Goal: Obtain resource: Obtain resource

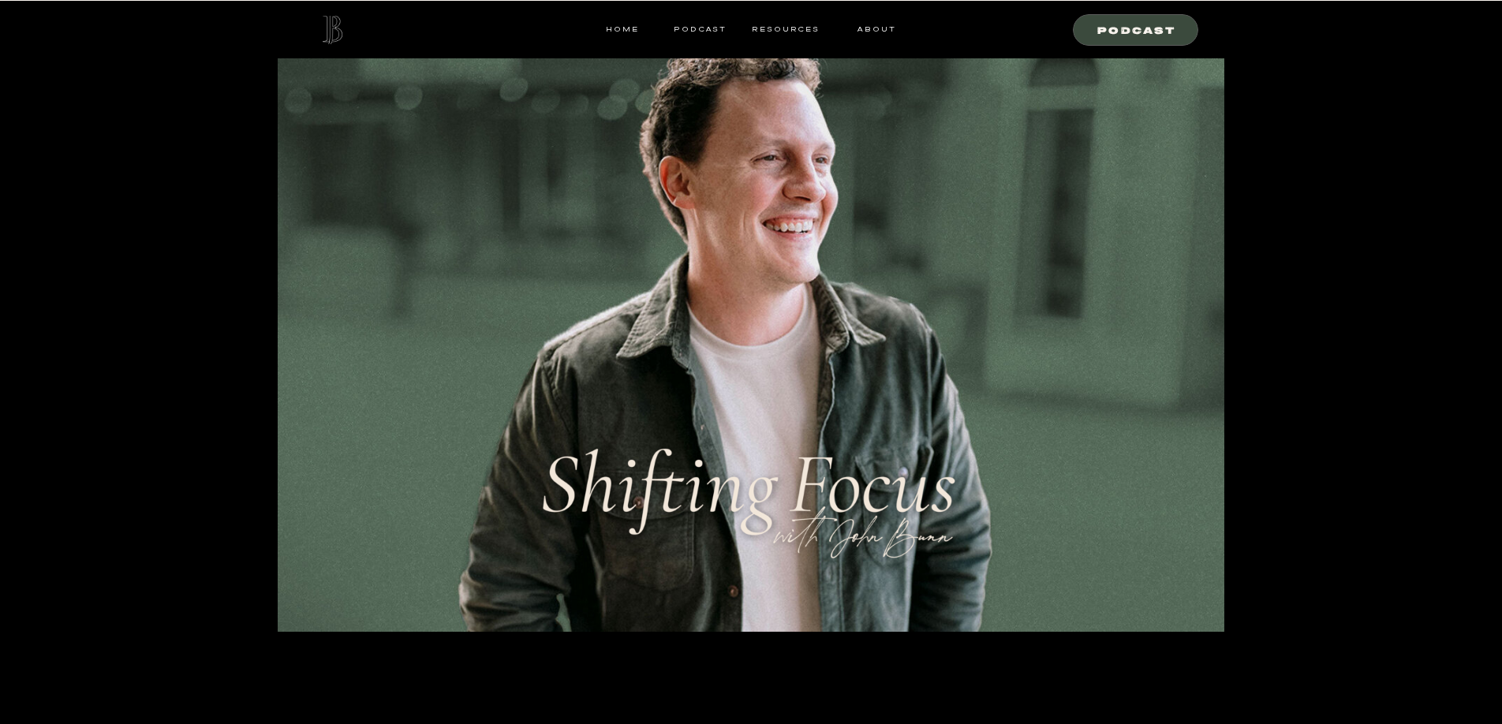
click at [773, 21] on div at bounding box center [751, 316] width 947 height 631
click at [775, 29] on nav "resources" at bounding box center [782, 29] width 73 height 14
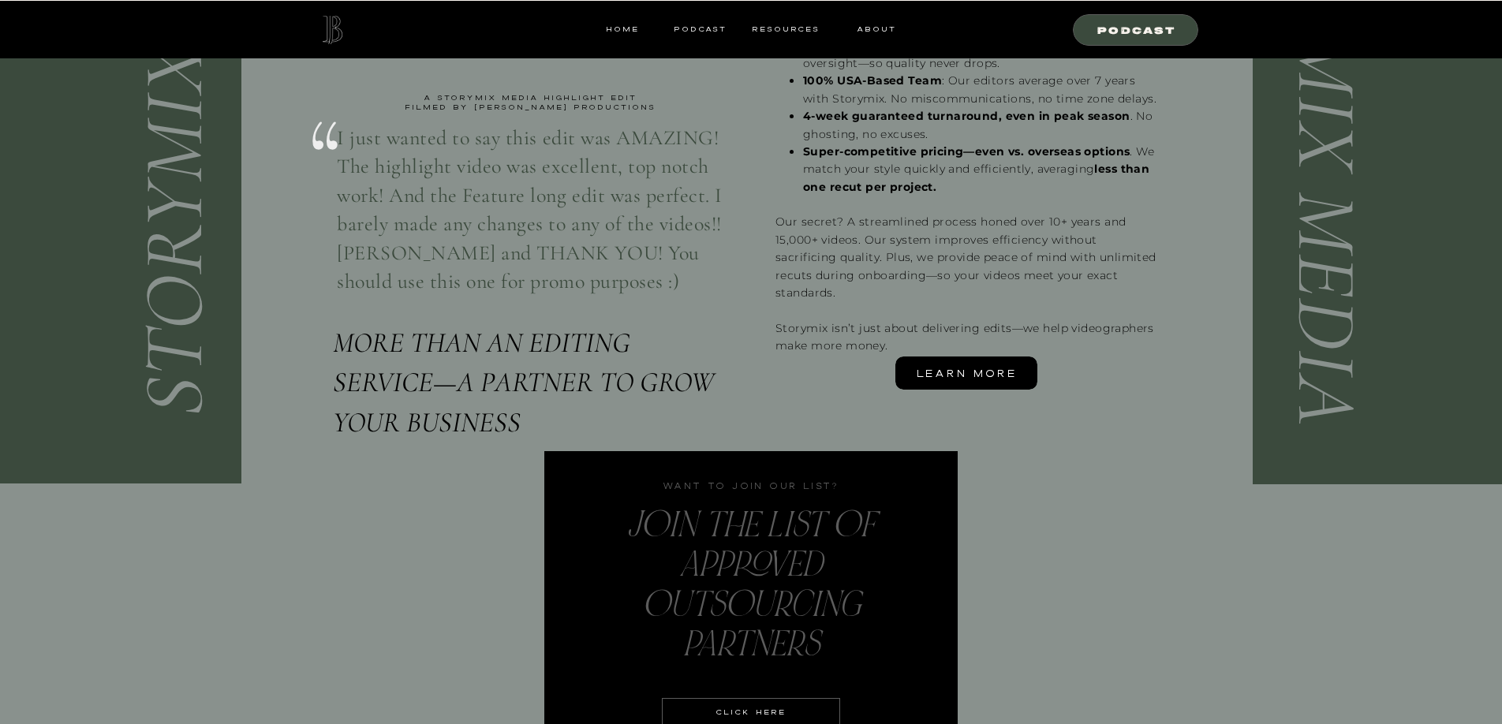
scroll to position [3704, 0]
click at [940, 370] on span "Learn More" at bounding box center [967, 373] width 100 height 17
click at [1009, 222] on div "With StoryMix Media we’re your partner and long-term editing solution. No bait-…" at bounding box center [965, 162] width 381 height 390
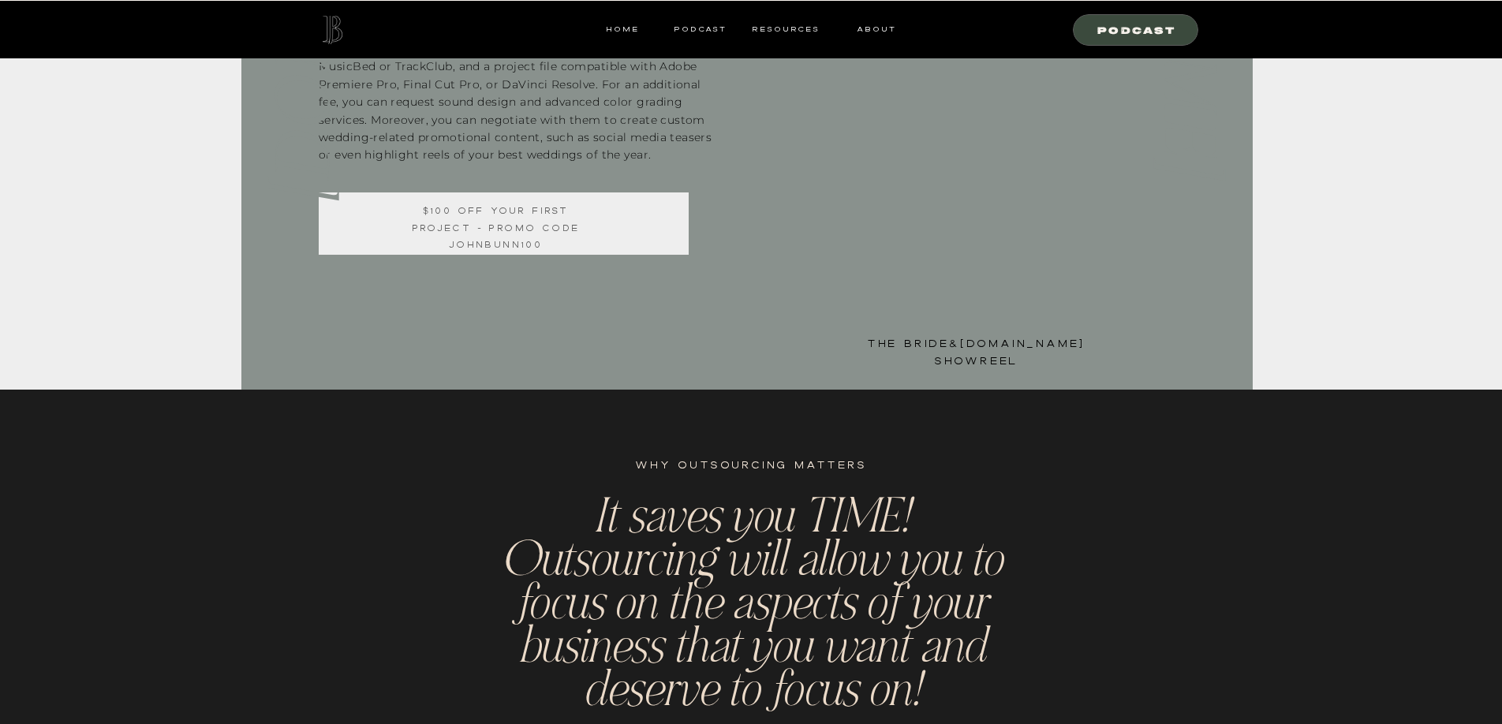
scroll to position [928, 0]
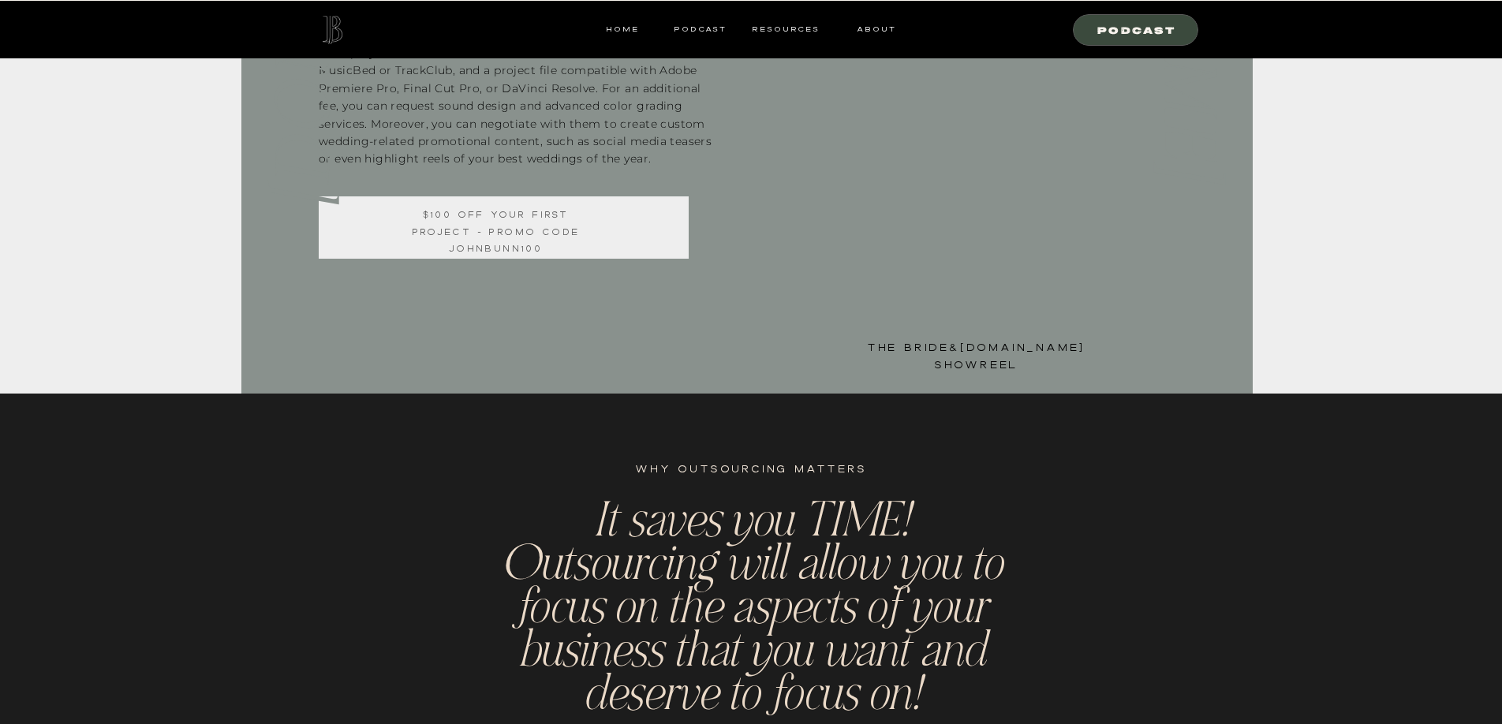
click at [642, 222] on div at bounding box center [504, 227] width 370 height 62
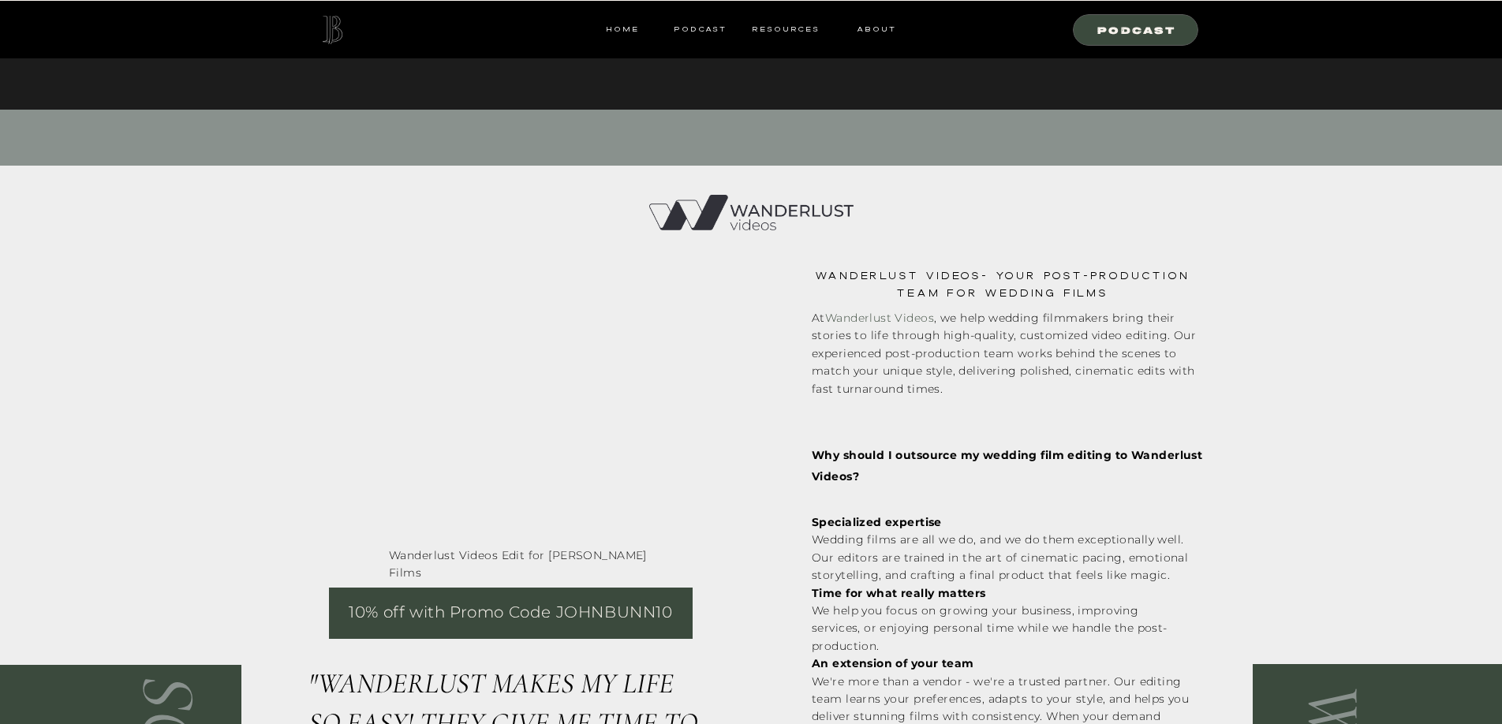
scroll to position [1580, 0]
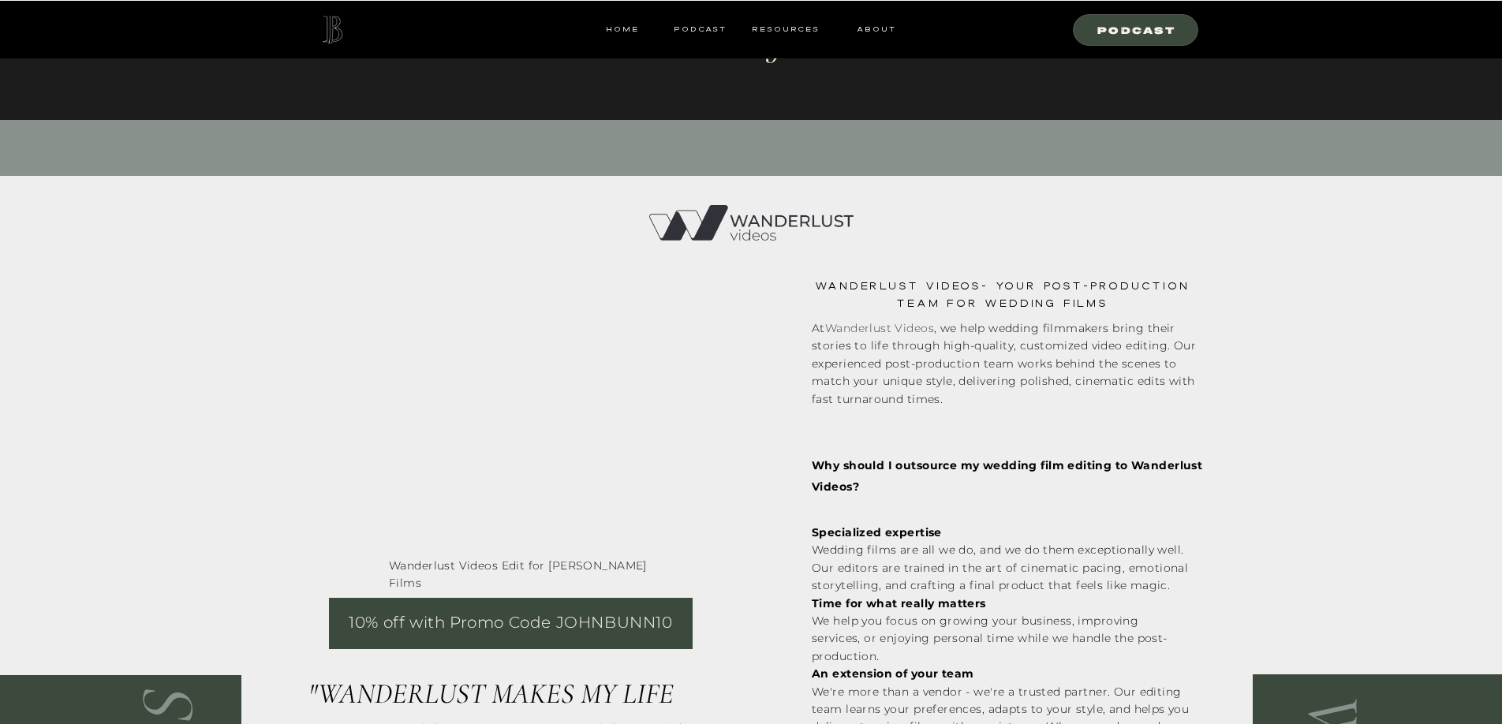
click at [596, 617] on p "10% off with Promo Code JOHNBUNN10" at bounding box center [511, 624] width 331 height 28
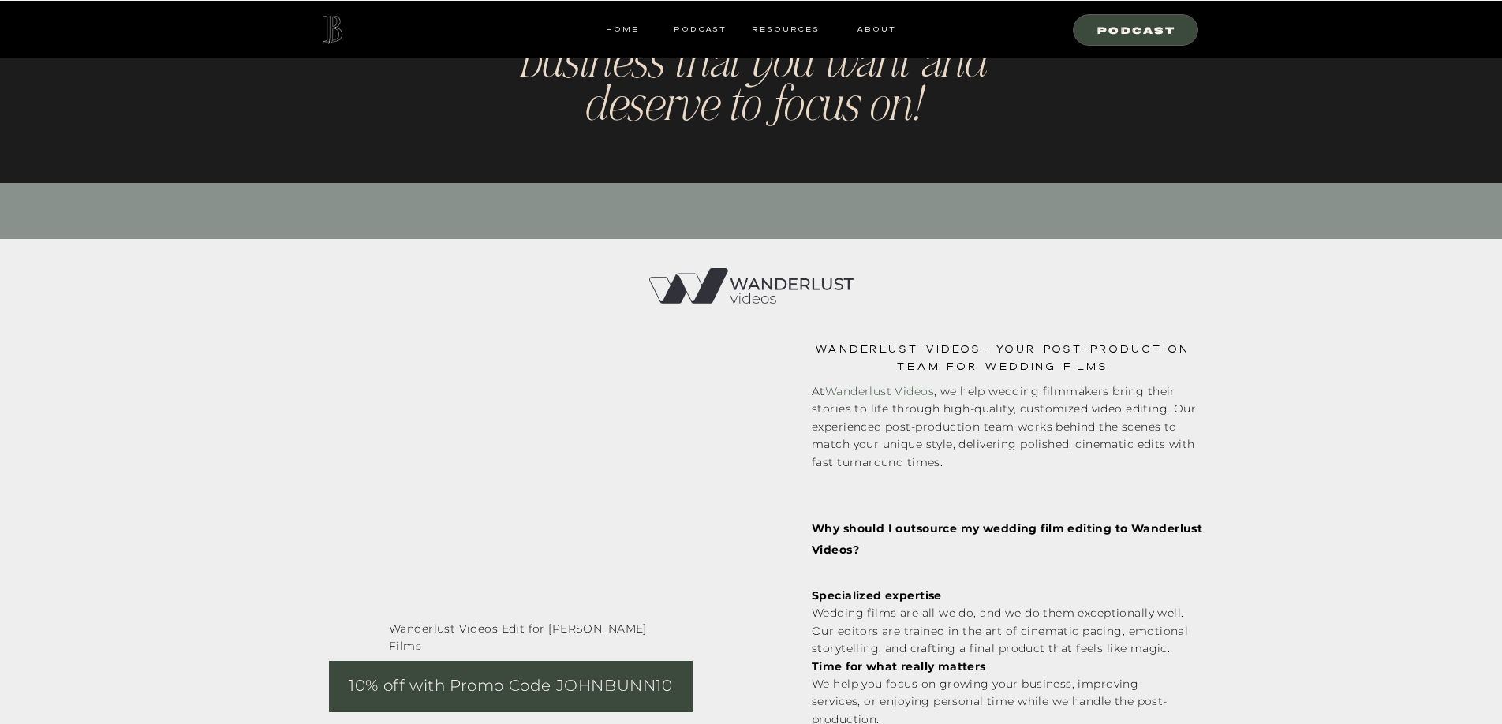
scroll to position [1514, 0]
